Goal: Task Accomplishment & Management: Use online tool/utility

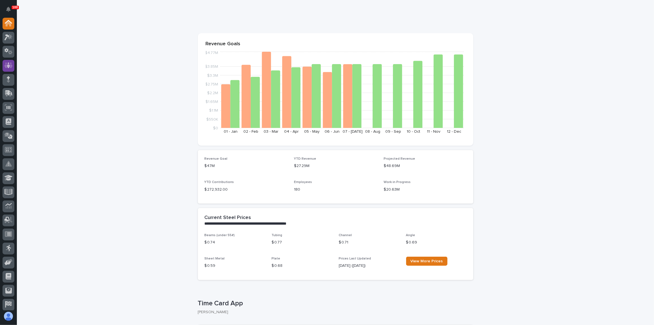
scroll to position [25, 0]
click at [11, 41] on div at bounding box center [9, 38] width 12 height 12
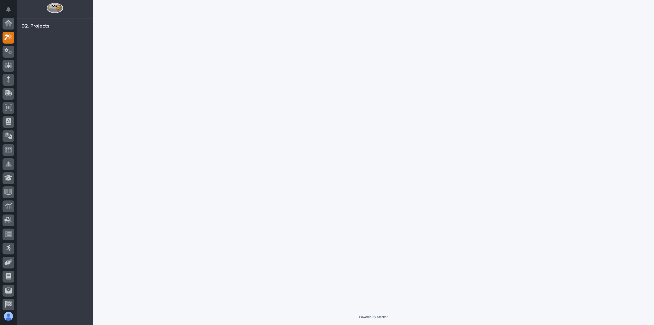
scroll to position [14, 0]
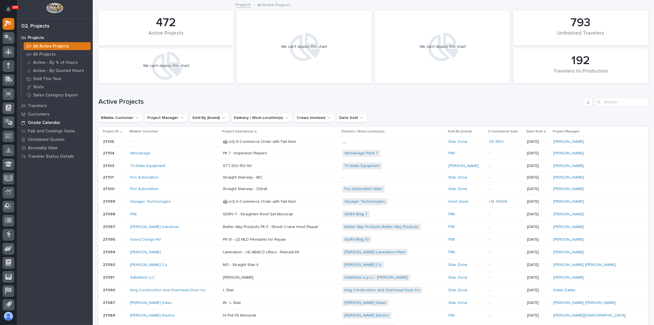
click at [40, 121] on p "Onsite Calendar" at bounding box center [44, 122] width 33 height 5
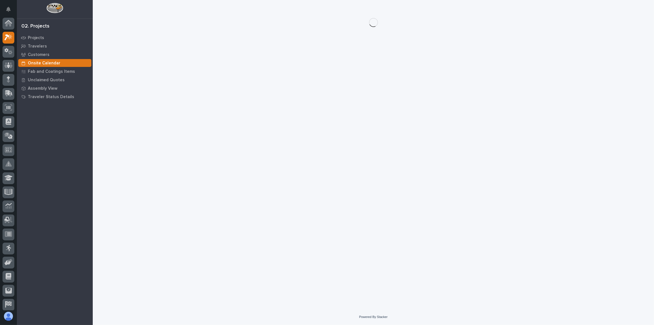
scroll to position [14, 0]
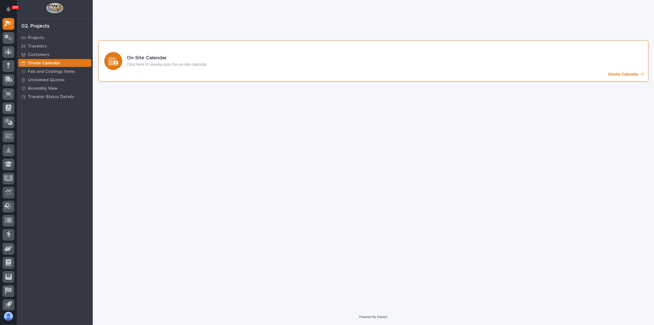
click at [181, 42] on div "On-Site Calendar Click here to view/access the on-site calendar. Onsite Calendar" at bounding box center [373, 60] width 550 height 41
click at [9, 84] on div at bounding box center [9, 80] width 12 height 12
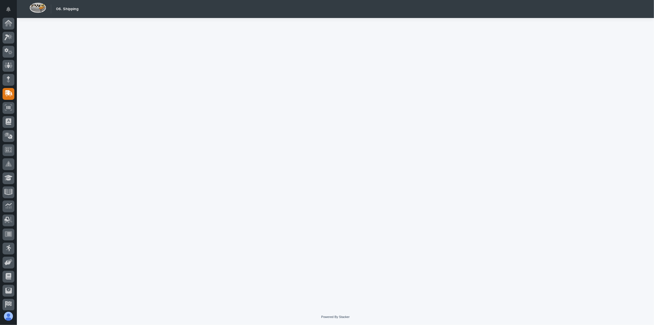
scroll to position [17, 0]
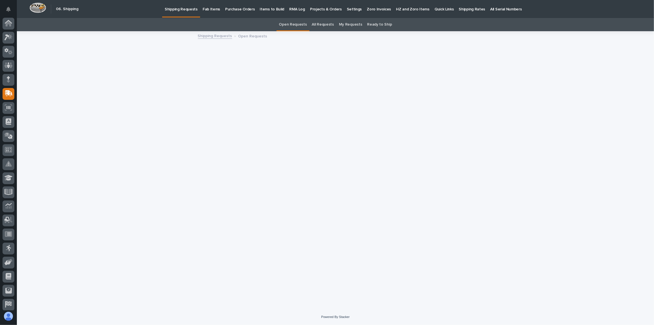
scroll to position [17, 0]
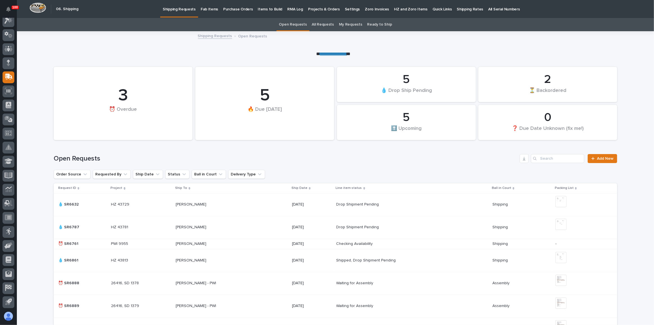
click at [433, 10] on p "Quick Links" at bounding box center [442, 6] width 19 height 12
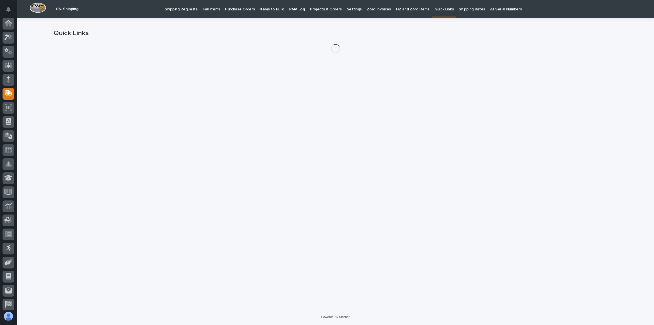
scroll to position [17, 0]
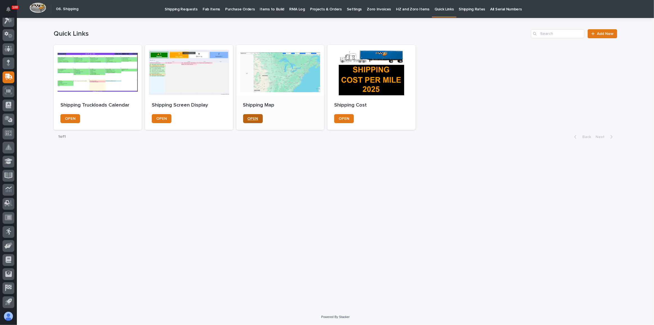
click at [253, 116] on link "OPEN" at bounding box center [253, 118] width 20 height 9
click at [178, 4] on p "Shipping Requests" at bounding box center [181, 6] width 33 height 12
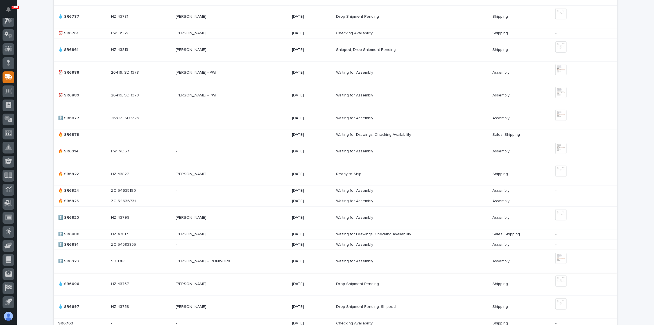
scroll to position [230, 0]
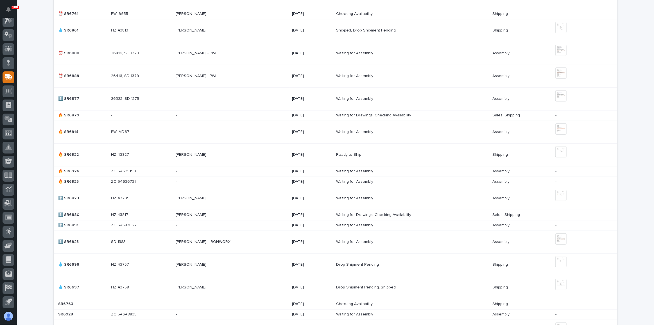
click at [285, 240] on div "[PERSON_NAME] - IRONWORX [PERSON_NAME] - IRONWORX" at bounding box center [232, 241] width 112 height 9
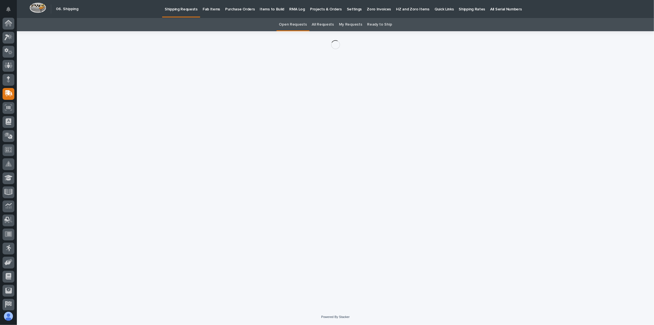
scroll to position [17, 0]
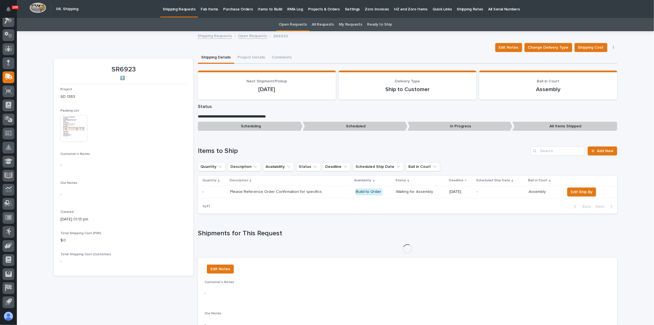
click at [68, 132] on img at bounding box center [73, 128] width 27 height 27
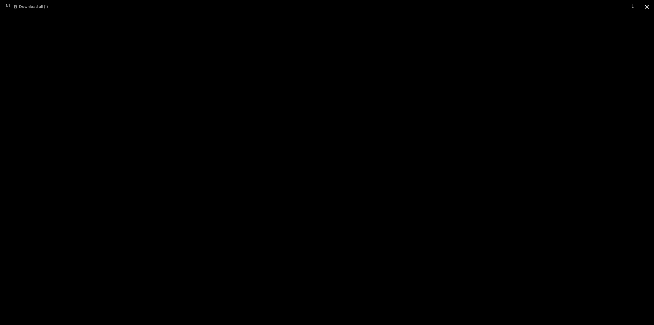
click at [647, 6] on button "Close gallery" at bounding box center [647, 6] width 14 height 13
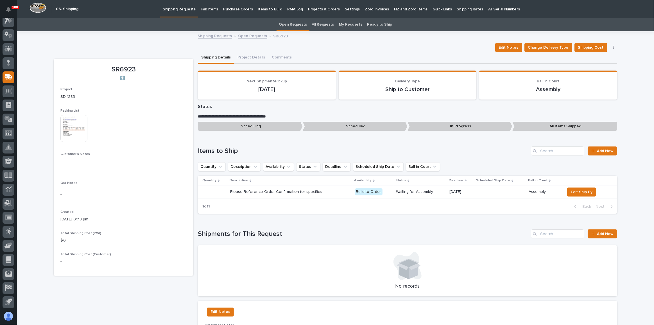
click at [60, 116] on img at bounding box center [73, 128] width 27 height 27
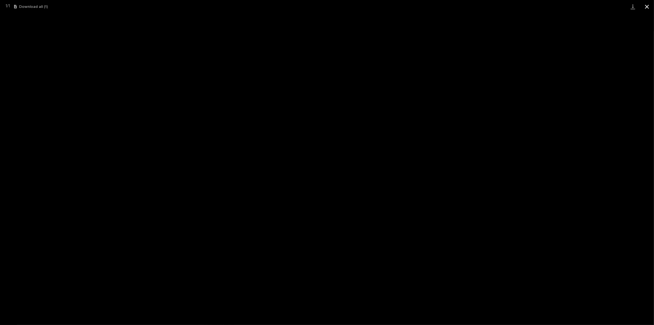
click at [646, 7] on button "Close gallery" at bounding box center [647, 6] width 14 height 13
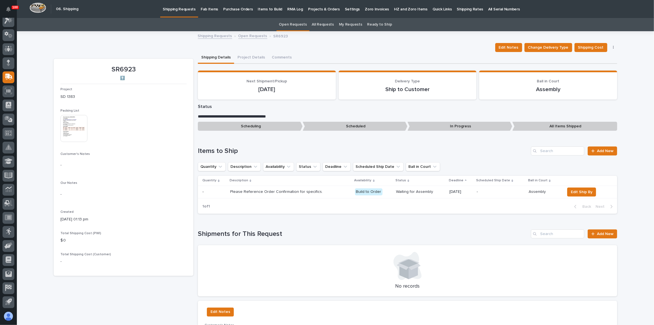
click at [185, 6] on p "Shipping Requests" at bounding box center [179, 6] width 33 height 12
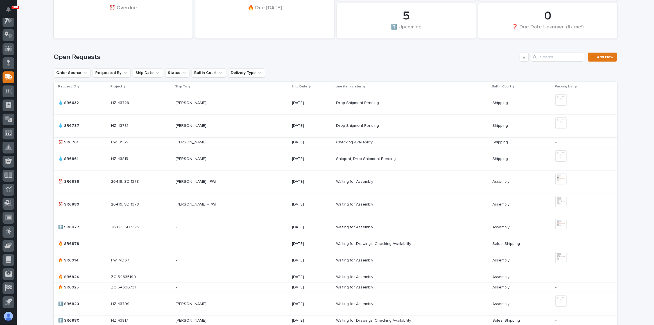
scroll to position [102, 0]
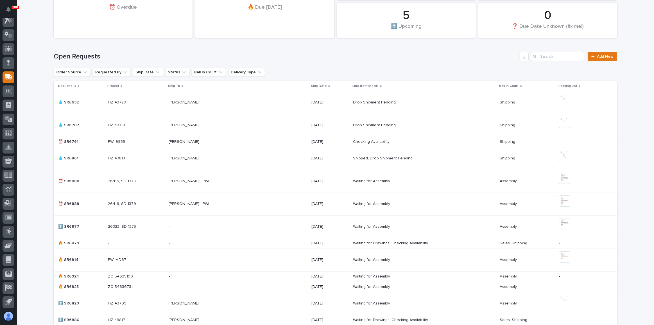
click at [229, 145] on div "[PERSON_NAME] [PERSON_NAME]" at bounding box center [238, 141] width 138 height 9
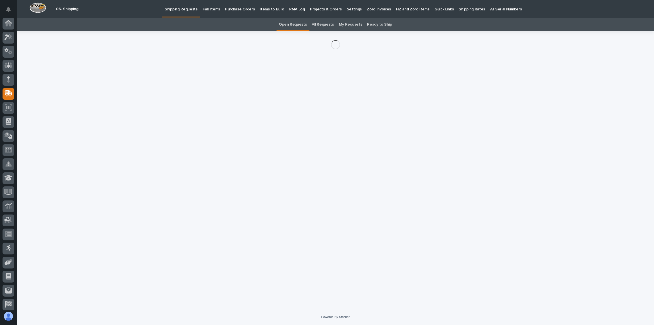
scroll to position [17, 0]
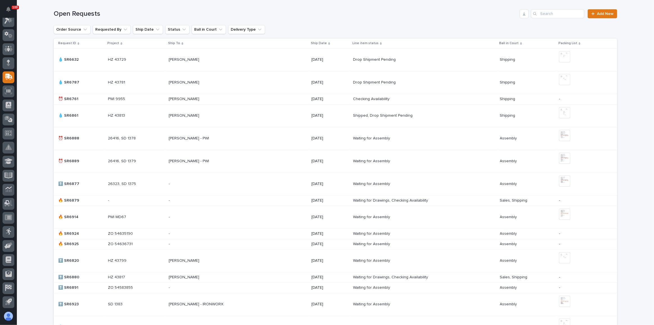
scroll to position [146, 0]
click at [243, 140] on div "[PERSON_NAME] - PWI [PERSON_NAME] - PWI" at bounding box center [238, 137] width 138 height 9
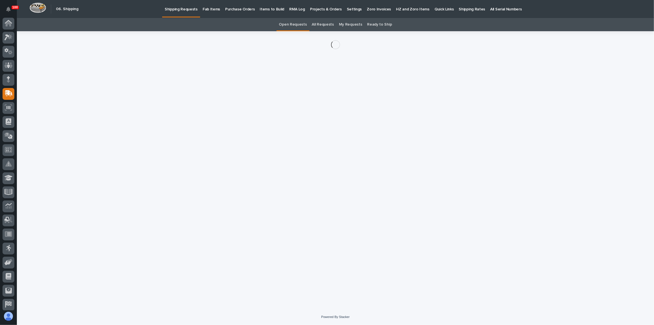
scroll to position [17, 0]
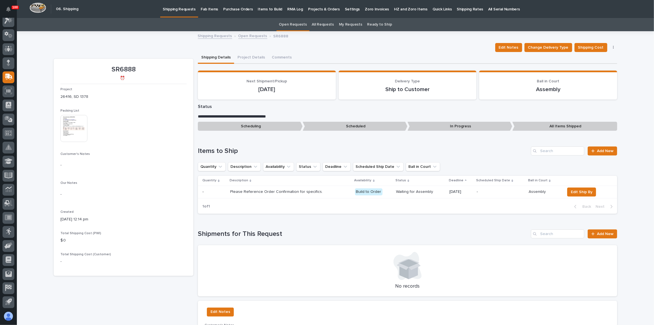
click at [75, 130] on img at bounding box center [73, 128] width 27 height 27
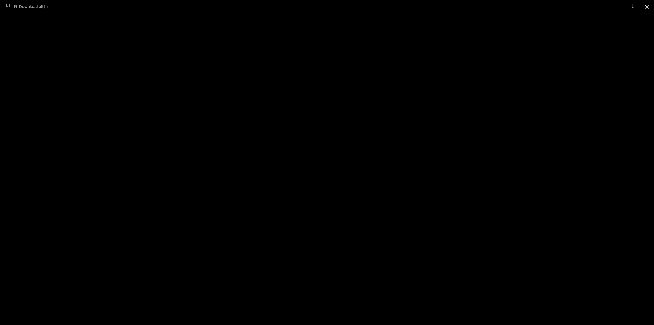
click at [648, 9] on button "Close gallery" at bounding box center [647, 6] width 14 height 13
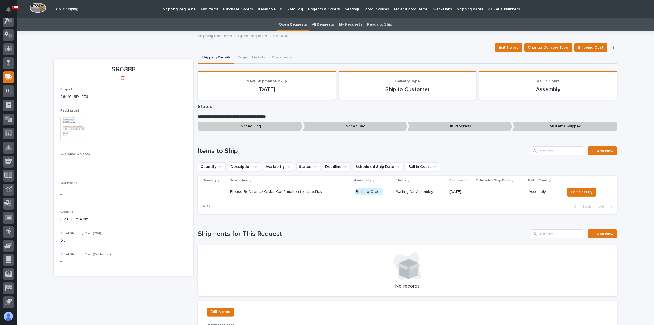
click at [179, 15] on link "Shipping Requests" at bounding box center [179, 8] width 38 height 17
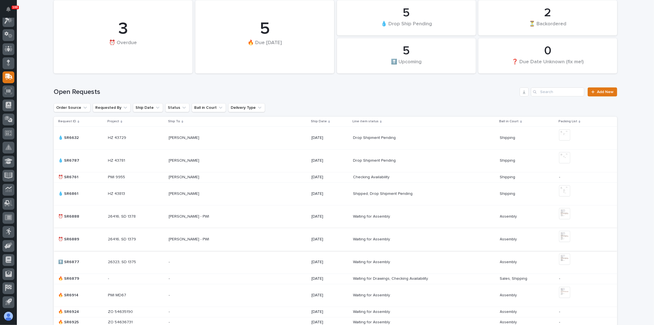
scroll to position [76, 0]
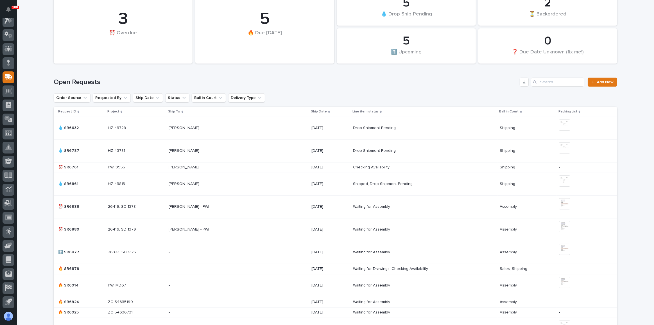
click at [265, 212] on td "[PERSON_NAME] - PWI [PERSON_NAME] - PWI" at bounding box center [237, 206] width 143 height 23
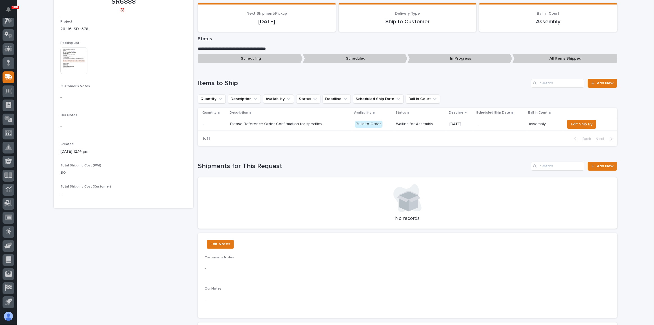
scroll to position [94, 0]
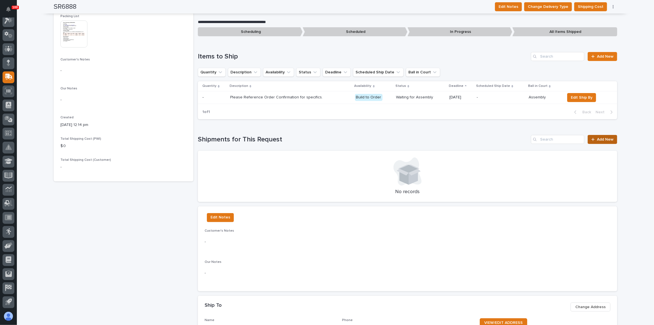
click at [603, 139] on span "Add New" at bounding box center [605, 140] width 17 height 4
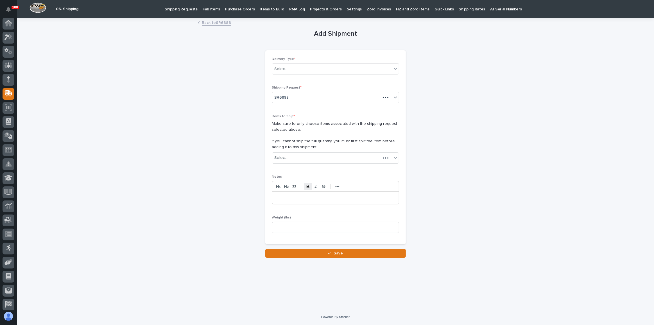
scroll to position [17, 0]
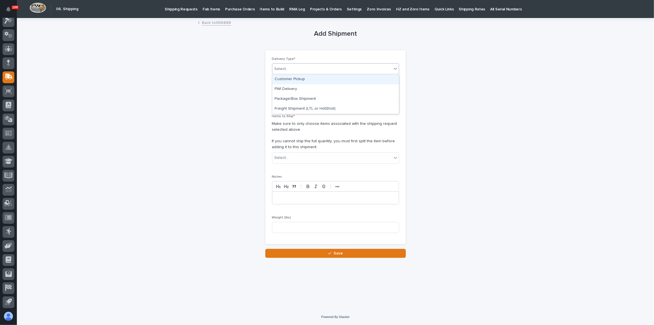
click at [286, 69] on div "Select..." at bounding box center [282, 69] width 14 height 6
click at [292, 89] on div "PWI Delivery" at bounding box center [336, 89] width 127 height 10
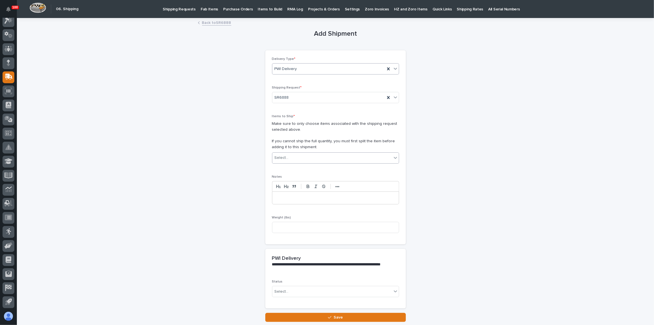
click at [294, 158] on div "Select..." at bounding box center [333, 157] width 120 height 9
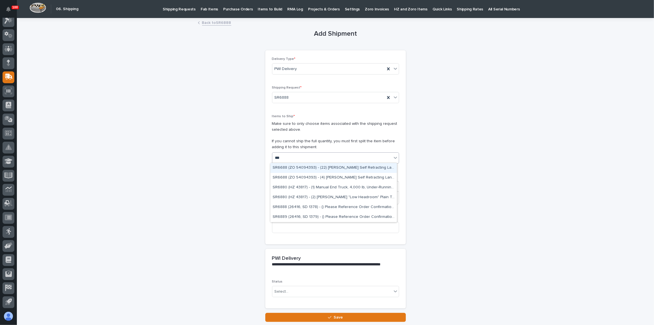
type input "****"
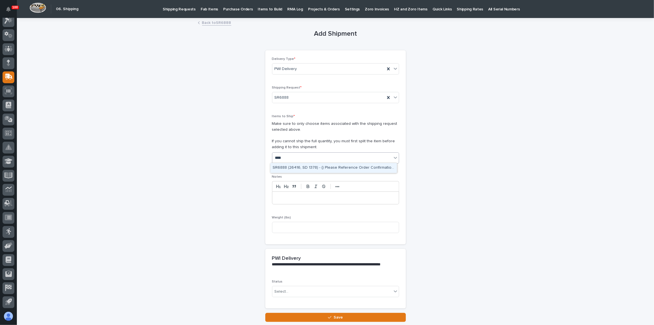
click at [296, 169] on div "SR6888 (26416, SD 1378) - () Please Reference Order Confirmation for specifics." at bounding box center [334, 168] width 127 height 10
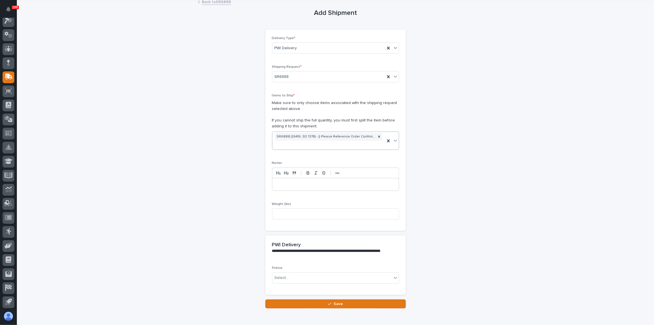
scroll to position [47, 0]
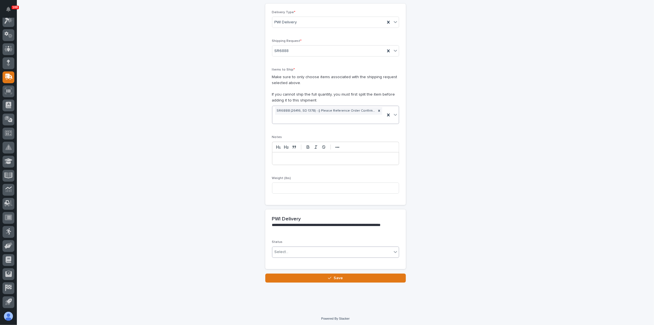
click at [294, 251] on div "Select..." at bounding box center [333, 251] width 120 height 9
click at [301, 273] on div "Delivered" at bounding box center [334, 271] width 127 height 10
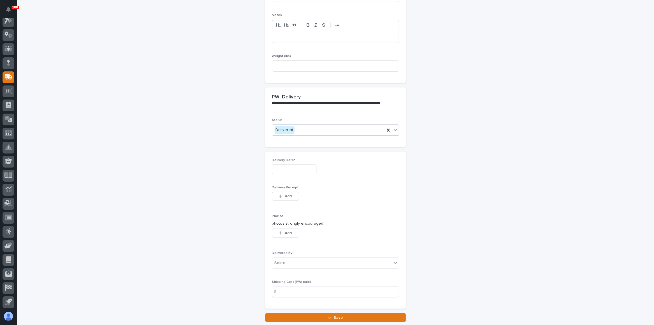
scroll to position [204, 0]
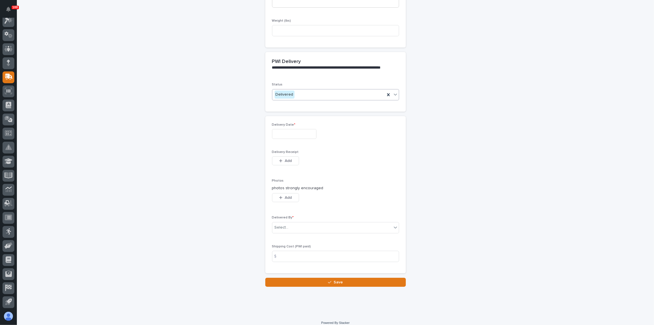
click at [297, 133] on input "text" at bounding box center [294, 134] width 44 height 10
click at [275, 103] on div "25" at bounding box center [272, 105] width 8 height 8
type input "**********"
click at [289, 228] on div at bounding box center [289, 228] width 1 height 6
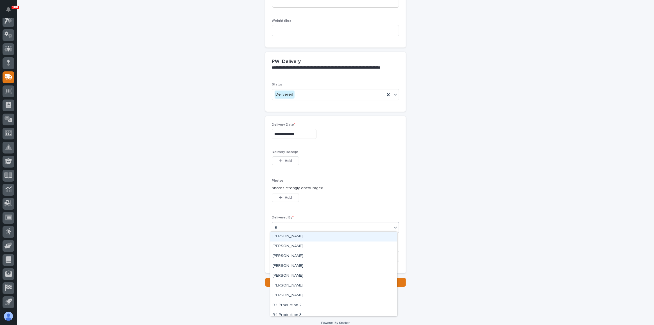
type input "***"
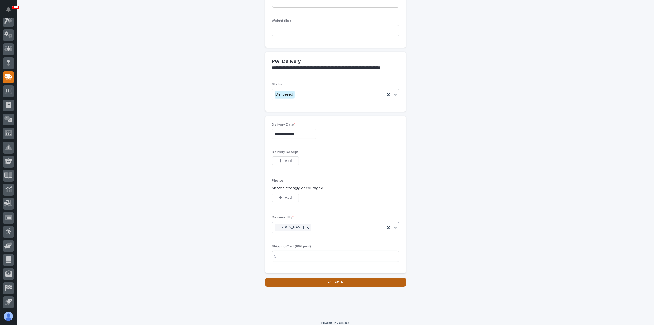
click at [314, 278] on button "Save" at bounding box center [335, 282] width 141 height 9
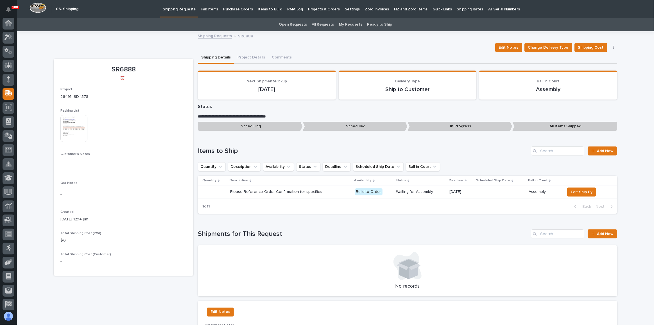
scroll to position [17, 0]
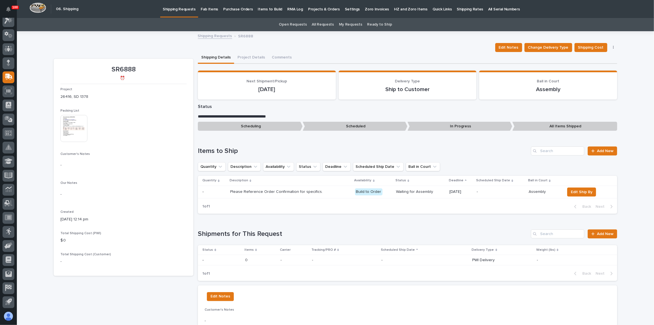
click at [178, 9] on p "Shipping Requests" at bounding box center [179, 6] width 33 height 12
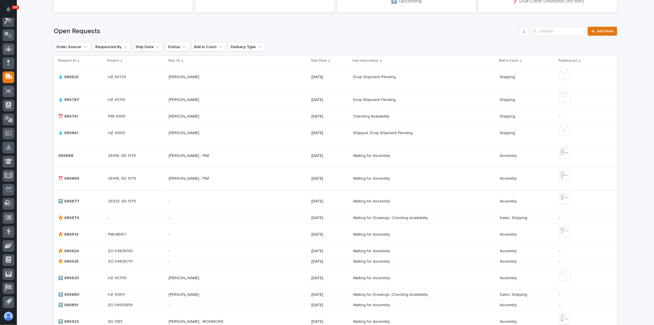
scroll to position [128, 0]
click at [255, 175] on div "[PERSON_NAME] - PWI [PERSON_NAME] - PWI" at bounding box center [238, 178] width 138 height 9
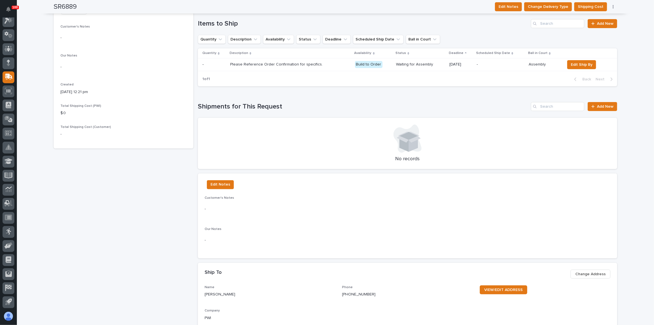
scroll to position [128, 0]
click at [610, 109] on link "Add New" at bounding box center [603, 106] width 30 height 9
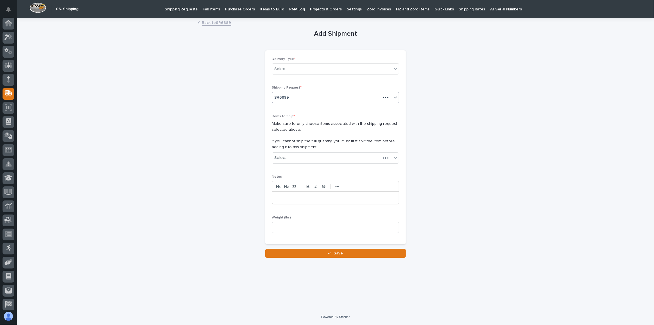
scroll to position [17, 0]
click at [332, 65] on div "Select..." at bounding box center [333, 68] width 120 height 9
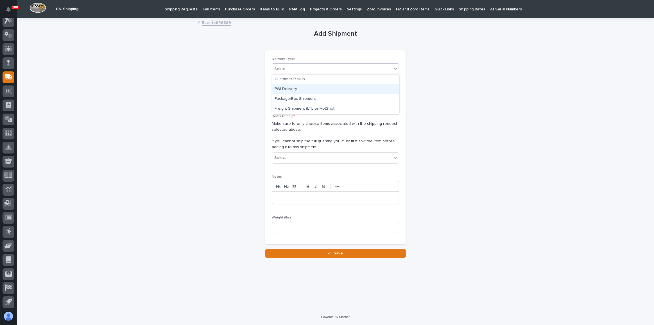
click at [314, 92] on div "PWI Delivery" at bounding box center [336, 89] width 127 height 10
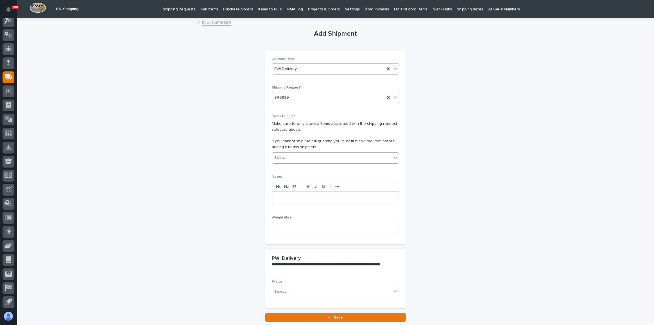
click at [305, 156] on div "Select..." at bounding box center [333, 157] width 120 height 9
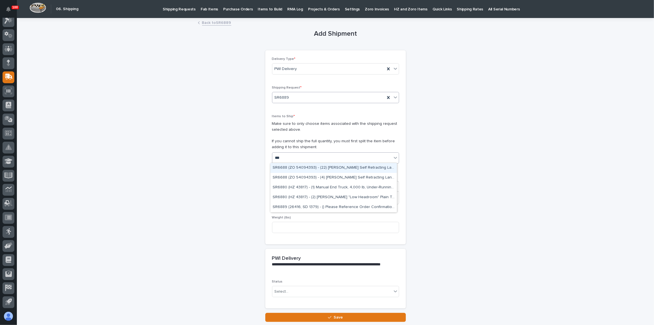
type input "****"
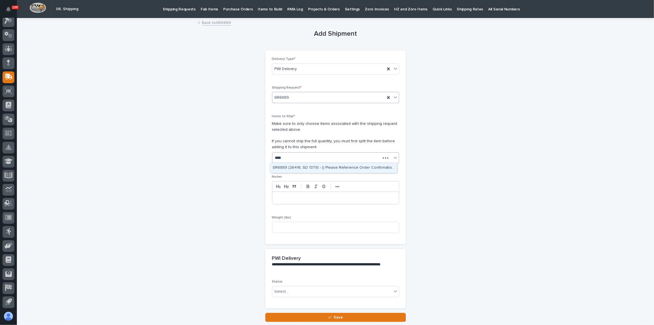
click at [306, 165] on div "SR6889 (26416, SD 1379) - () Please Reference Order Confirmation for specifics." at bounding box center [334, 168] width 127 height 10
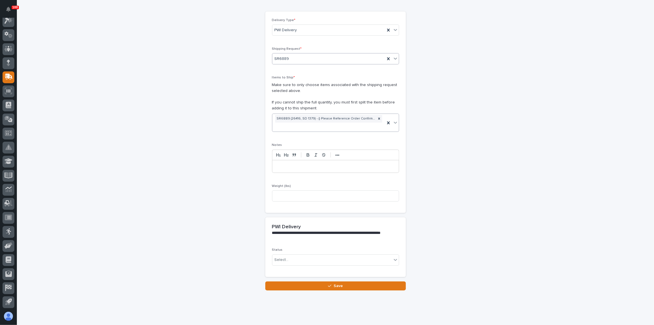
scroll to position [47, 0]
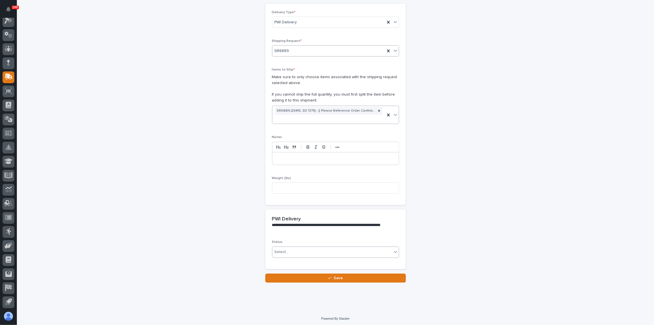
click at [293, 253] on div "Select..." at bounding box center [333, 251] width 120 height 9
click at [294, 269] on div "Delivered" at bounding box center [334, 271] width 127 height 10
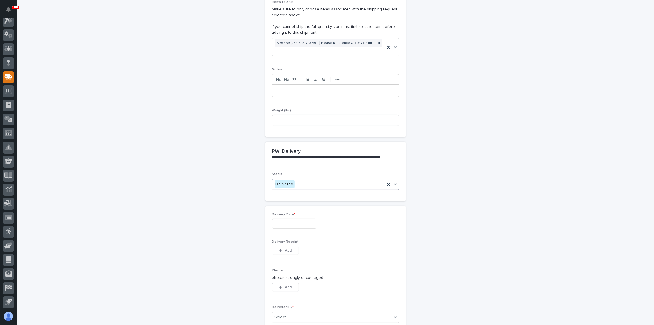
scroll to position [127, 0]
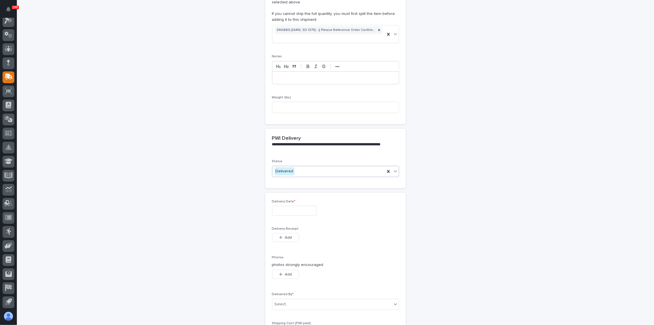
click at [286, 213] on input "text" at bounding box center [294, 211] width 44 height 10
click at [226, 145] on div "**********" at bounding box center [336, 127] width 564 height 472
click at [274, 211] on input "text" at bounding box center [294, 211] width 44 height 10
click at [273, 180] on div "25" at bounding box center [272, 182] width 8 height 8
type input "**********"
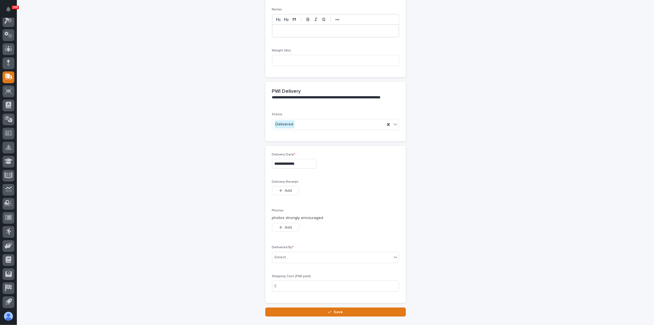
scroll to position [208, 0]
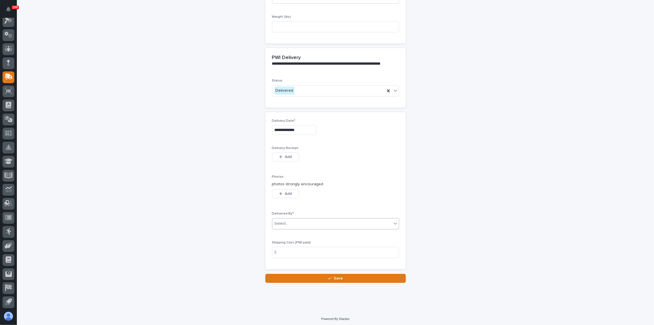
click at [281, 219] on div "Select..." at bounding box center [333, 223] width 120 height 9
type input "***"
click at [285, 233] on div "[PERSON_NAME]" at bounding box center [334, 233] width 127 height 10
click at [314, 268] on div "**********" at bounding box center [335, 193] width 141 height 162
click at [317, 274] on button "Save" at bounding box center [335, 278] width 141 height 9
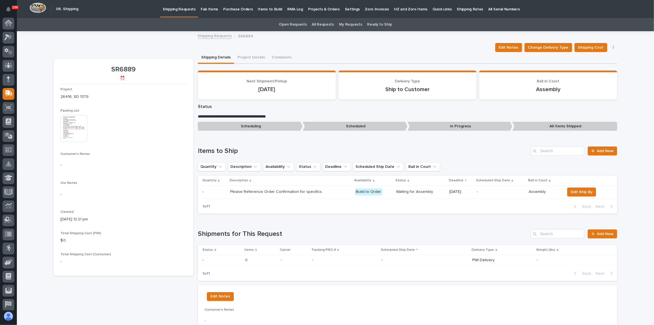
scroll to position [17, 0]
click at [185, 11] on link "Shipping Requests" at bounding box center [179, 8] width 38 height 17
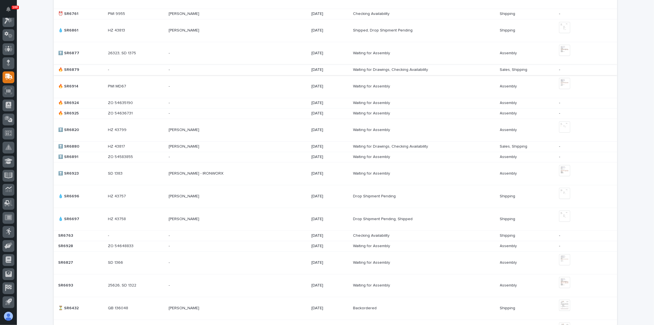
scroll to position [219, 0]
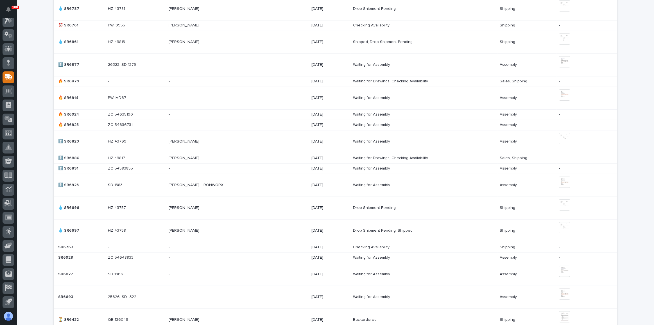
click at [218, 70] on td "- -" at bounding box center [237, 64] width 143 height 23
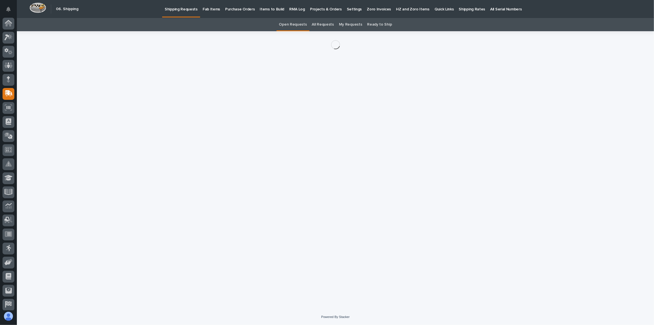
scroll to position [17, 0]
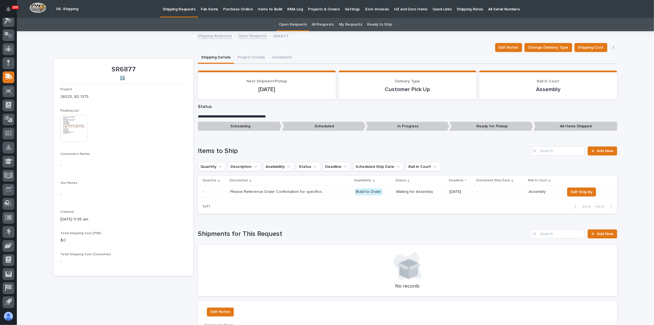
click at [84, 134] on img at bounding box center [73, 128] width 27 height 27
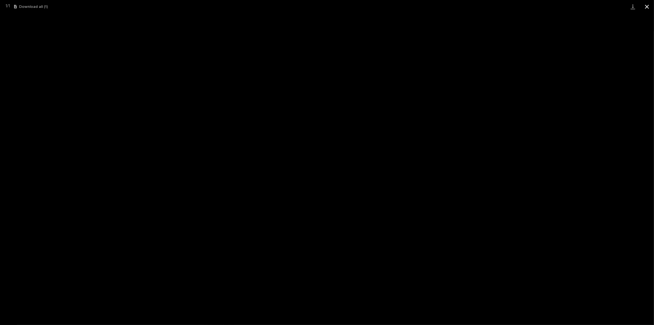
click at [648, 6] on button "Close gallery" at bounding box center [647, 6] width 14 height 13
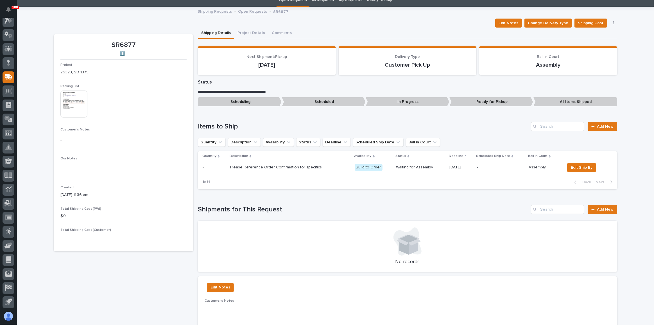
scroll to position [25, 0]
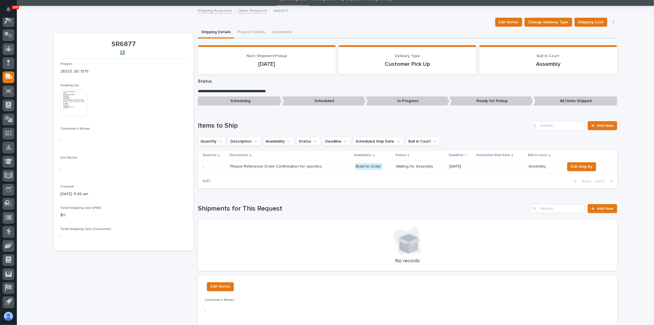
click at [474, 125] on h1 "Items to Ship" at bounding box center [363, 126] width 331 height 8
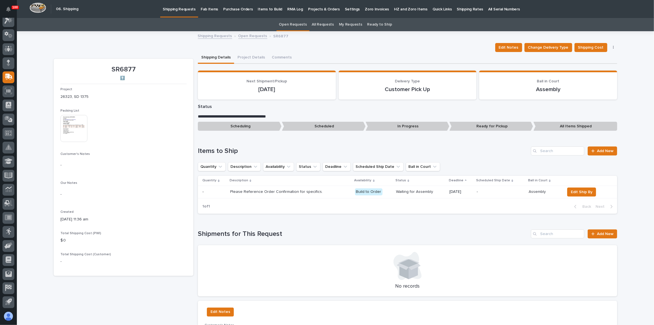
scroll to position [0, 0]
click at [75, 135] on img at bounding box center [73, 128] width 27 height 27
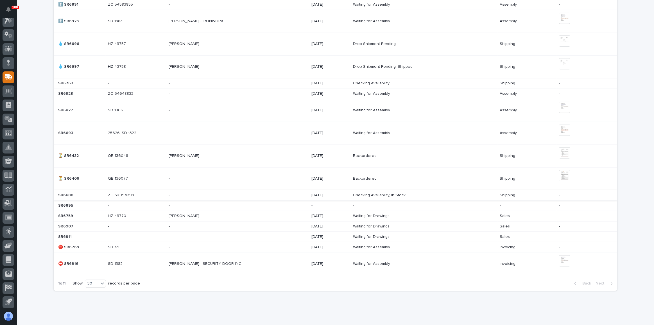
scroll to position [393, 0]
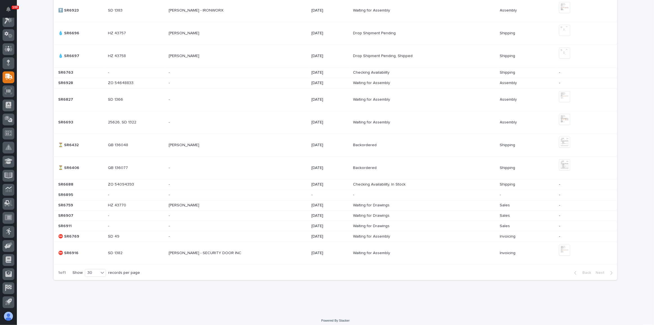
click at [260, 249] on div "[PERSON_NAME] - SECURITY DOOR INC [PERSON_NAME] - SECURITY DOOR INC" at bounding box center [238, 253] width 138 height 9
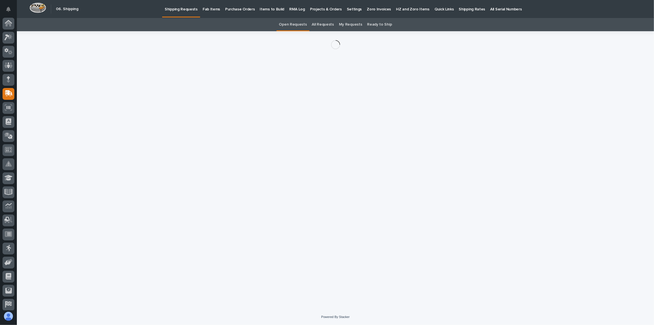
scroll to position [17, 0]
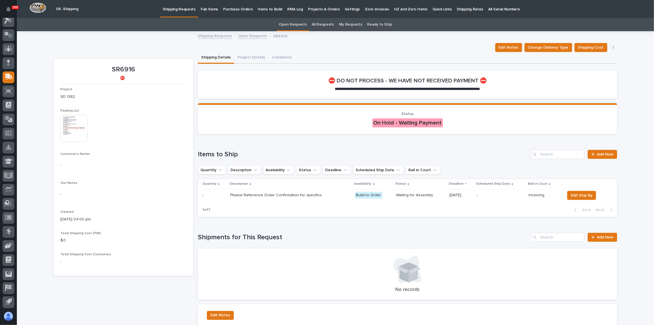
click at [78, 132] on img at bounding box center [73, 128] width 27 height 27
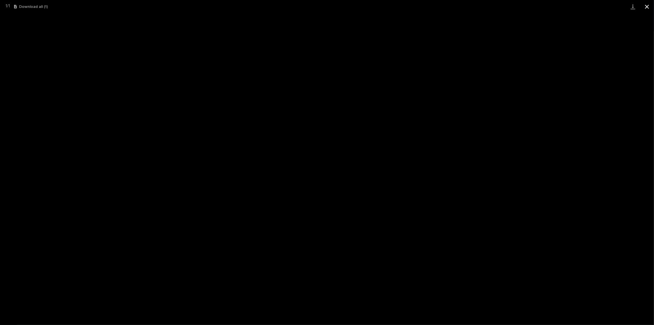
click at [649, 4] on button "Close gallery" at bounding box center [647, 6] width 14 height 13
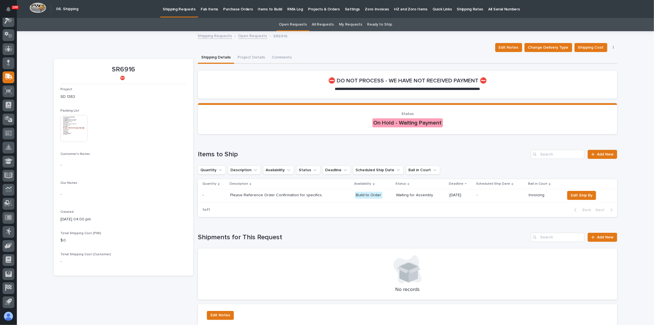
click at [214, 14] on link "Fab Items" at bounding box center [209, 8] width 22 height 17
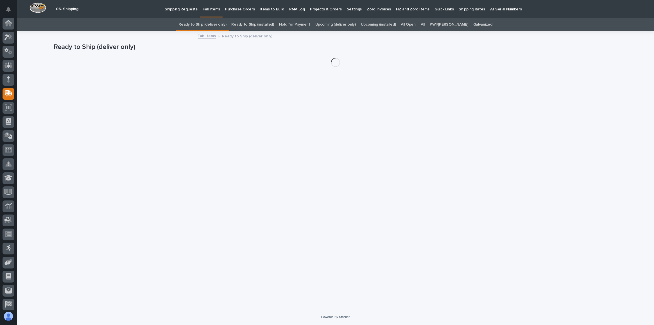
scroll to position [17, 0]
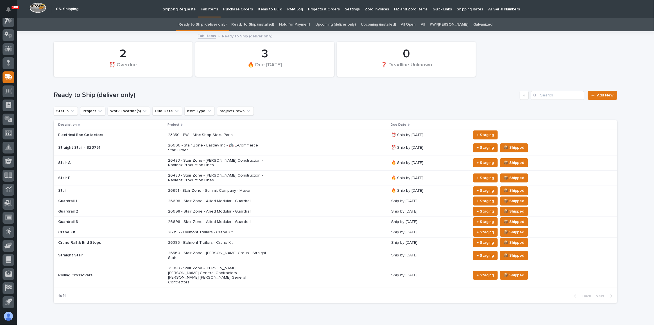
click at [342, 147] on div "26696 - Stair Zone - Eastley Inc - 🤖 E-Commerce Stair Order" at bounding box center [277, 148] width 219 height 14
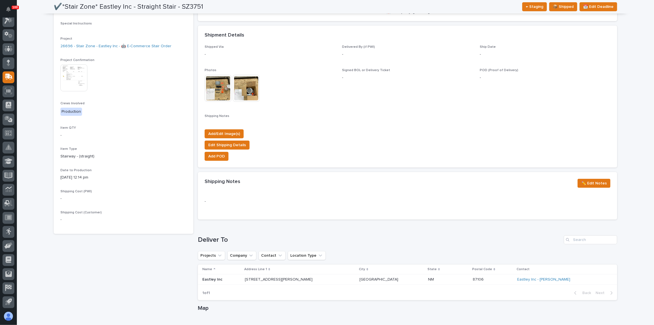
scroll to position [153, 0]
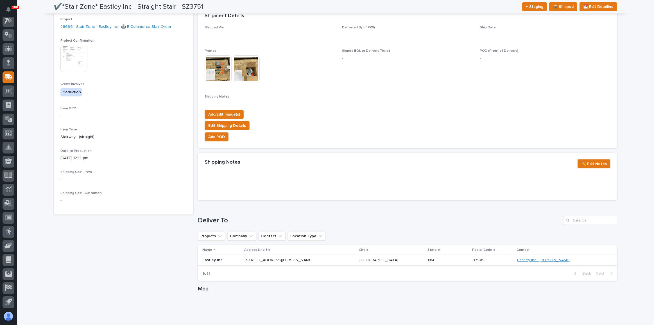
click at [541, 261] on link "Eastley Inc - [PERSON_NAME]" at bounding box center [544, 260] width 53 height 5
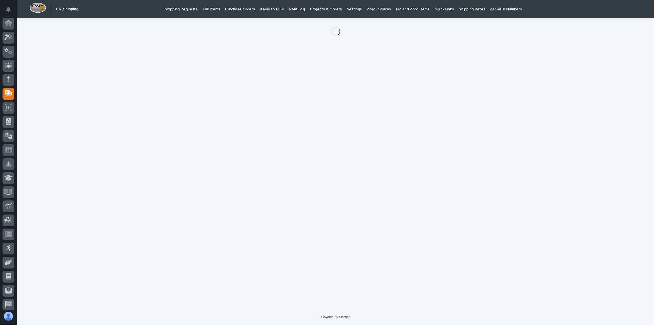
scroll to position [17, 0]
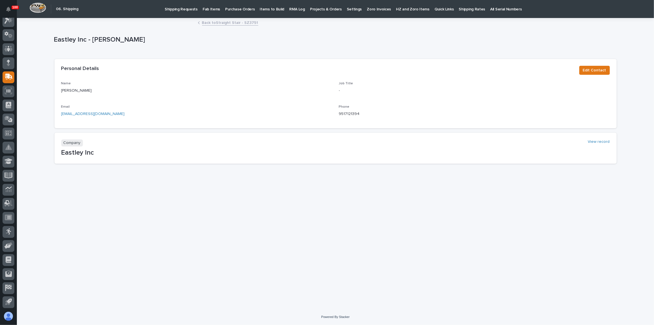
drag, startPoint x: 398, startPoint y: 199, endPoint x: 365, endPoint y: 179, distance: 38.5
click at [398, 199] on div "Loading... Saving… Loading... Saving… Eastley Inc - [PERSON_NAME] [PERSON_NAME]…" at bounding box center [336, 157] width 570 height 276
click at [216, 21] on link "Back to Straight Stair - SZ3751" at bounding box center [230, 22] width 56 height 6
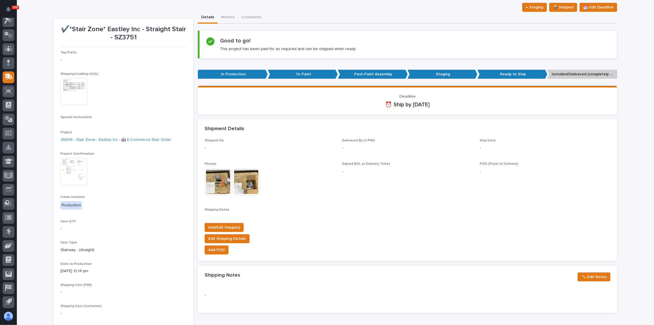
scroll to position [43, 0]
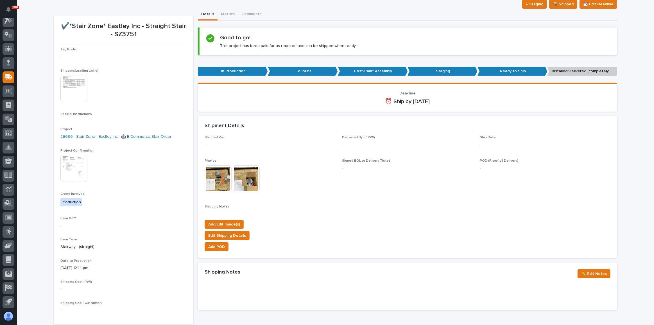
click at [153, 134] on link "26696 - Stair Zone - Eastley Inc - 🤖 E-Commerce Stair Order" at bounding box center [115, 137] width 111 height 6
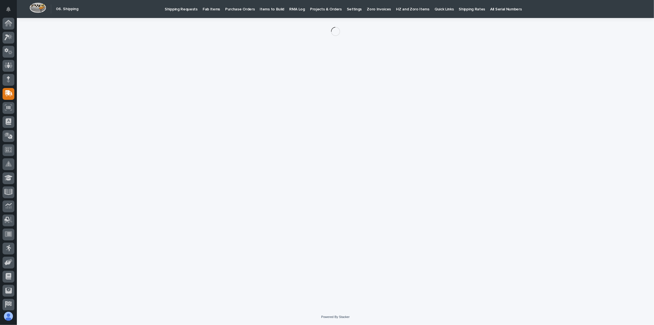
scroll to position [17, 0]
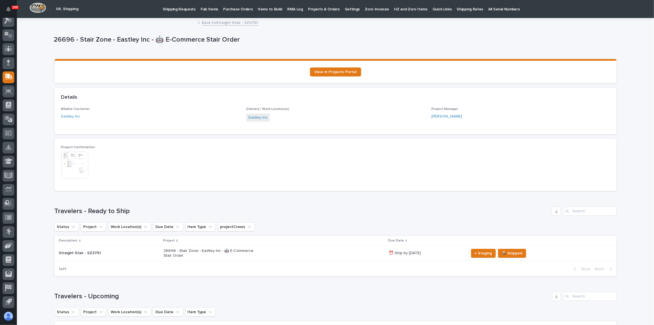
click at [236, 20] on link "Back to Straight Stair - SZ3751" at bounding box center [230, 22] width 56 height 6
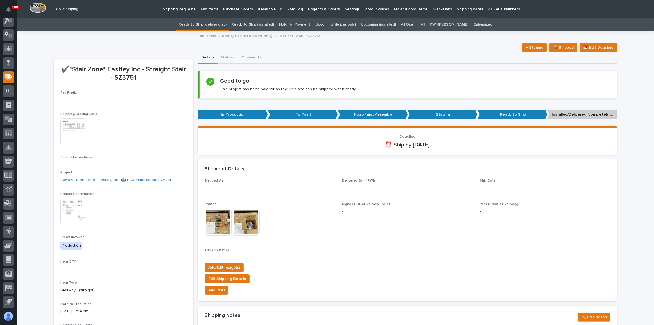
click at [218, 28] on link "Ready to Ship (deliver only)" at bounding box center [203, 24] width 48 height 13
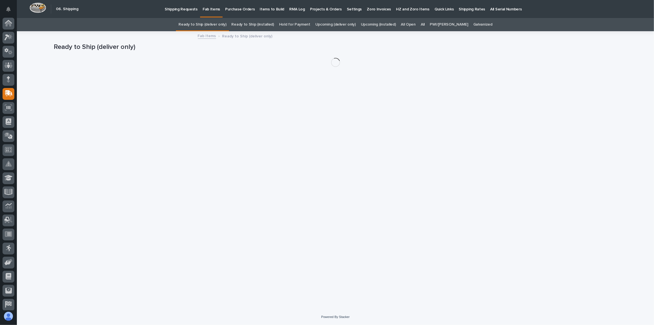
scroll to position [17, 0]
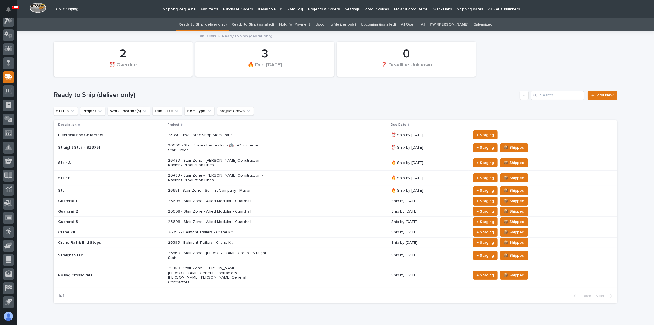
click at [427, 26] on div "All" at bounding box center [422, 24] width 9 height 13
click at [425, 24] on link "All" at bounding box center [423, 24] width 4 height 13
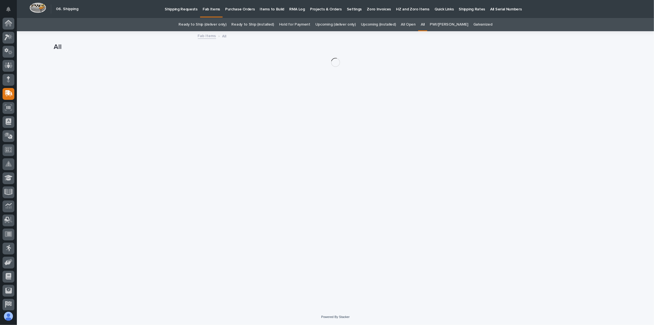
scroll to position [17, 0]
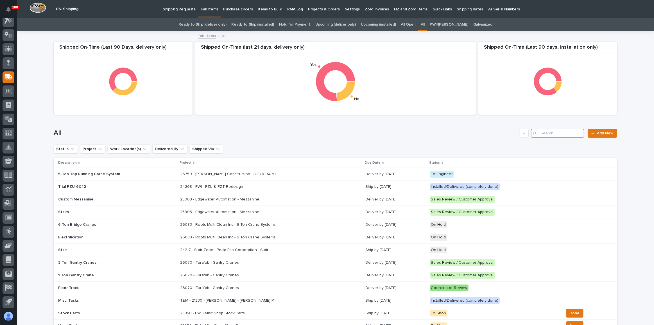
click at [563, 134] on input "Search" at bounding box center [557, 133] width 53 height 9
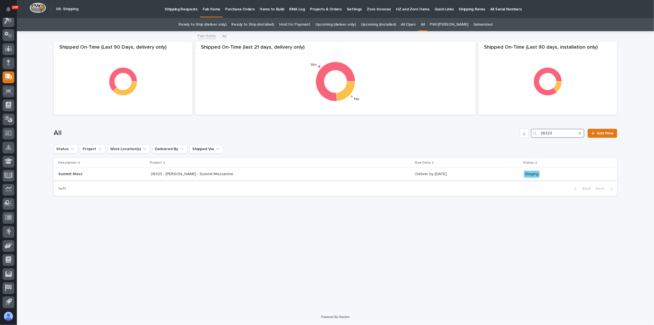
type input "26323"
click at [314, 177] on div "26323 - [PERSON_NAME] - Summit Mezzanine 26323 - [PERSON_NAME] - Summit Mezzani…" at bounding box center [281, 174] width 260 height 9
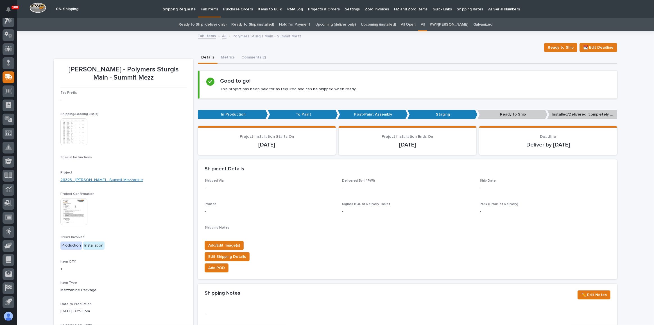
click at [110, 182] on link "26323 - [PERSON_NAME] - Summit Mezzanine" at bounding box center [101, 180] width 83 height 6
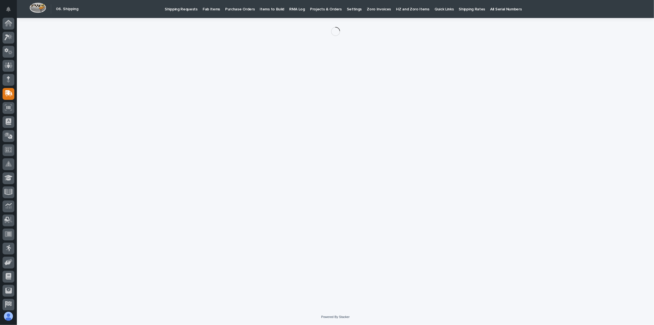
scroll to position [17, 0]
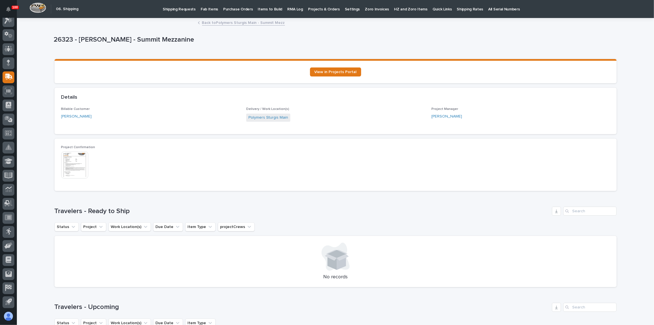
click at [70, 171] on img at bounding box center [74, 165] width 27 height 27
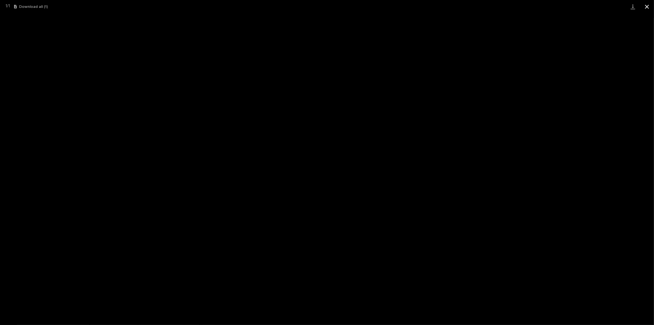
click at [649, 5] on button "Close gallery" at bounding box center [647, 6] width 14 height 13
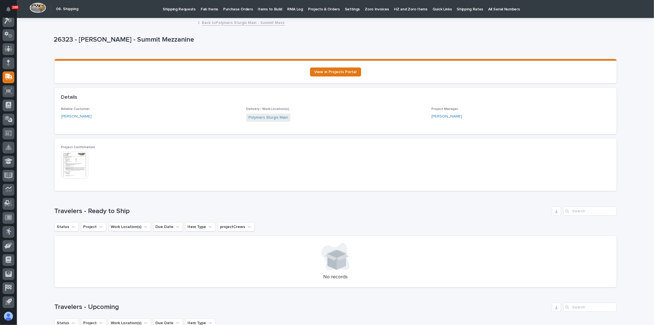
click at [244, 23] on link "Back to Polymers Sturgis Main - Summit Mezz" at bounding box center [243, 22] width 83 height 6
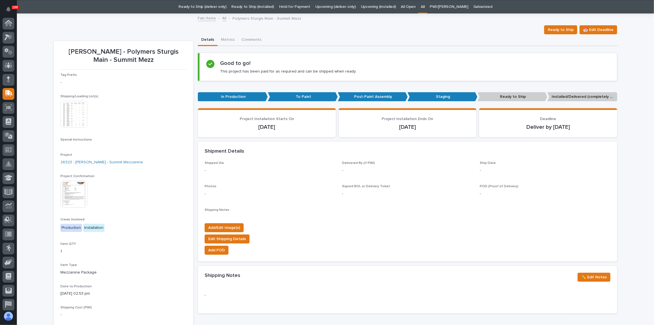
scroll to position [17, 0]
click at [67, 183] on img at bounding box center [73, 194] width 27 height 27
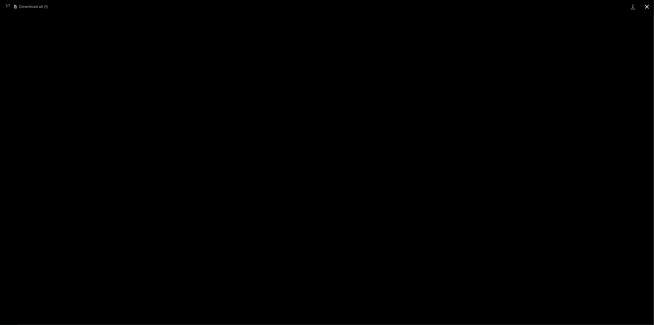
click at [652, 7] on button "Close gallery" at bounding box center [647, 6] width 14 height 13
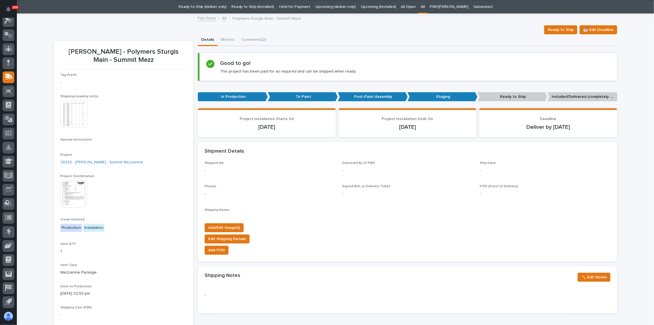
click at [72, 112] on img at bounding box center [73, 114] width 27 height 27
